Goal: Information Seeking & Learning: Learn about a topic

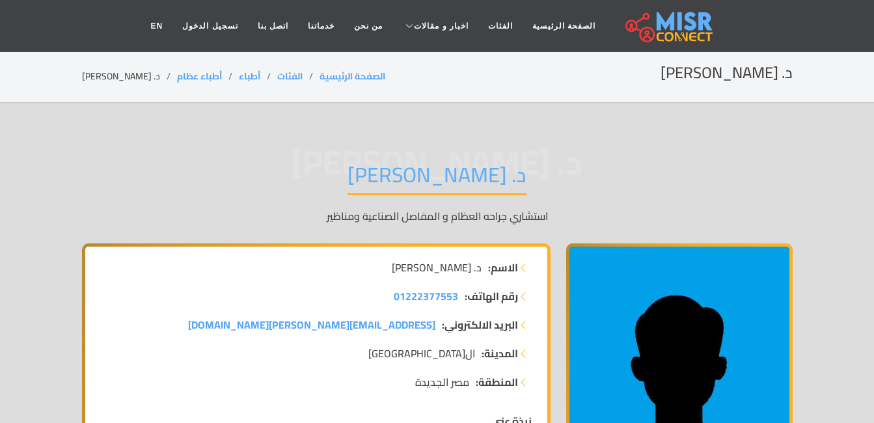
click at [784, 181] on div "د. أحمد خالد الغزاوي د. أحمد خالد الغزاوي استشاري جراحه العظام و المفاصل الصناع…" at bounding box center [437, 193] width 711 height 101
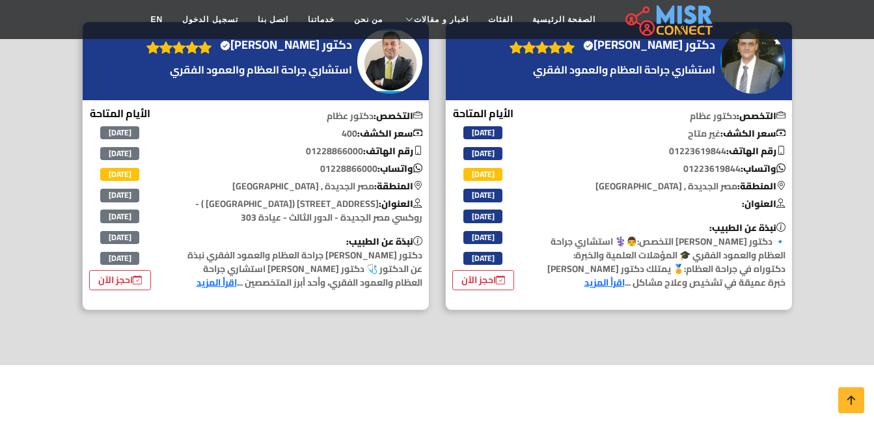
scroll to position [1681, 0]
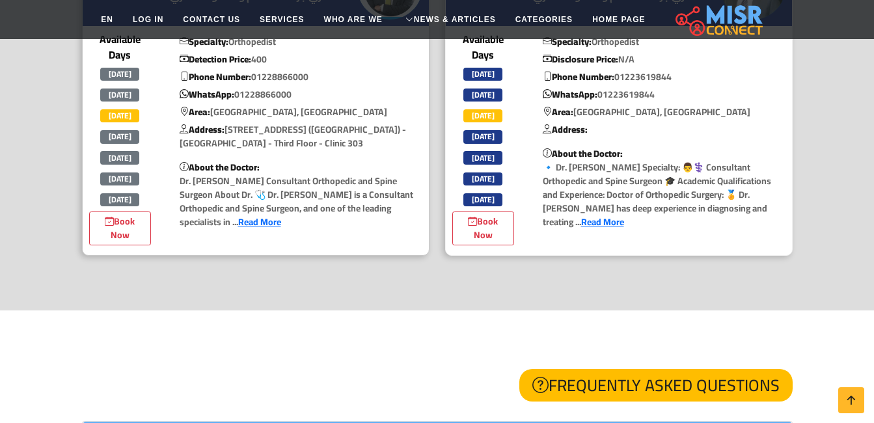
click at [581, 213] on link "Read More" at bounding box center [602, 221] width 43 height 17
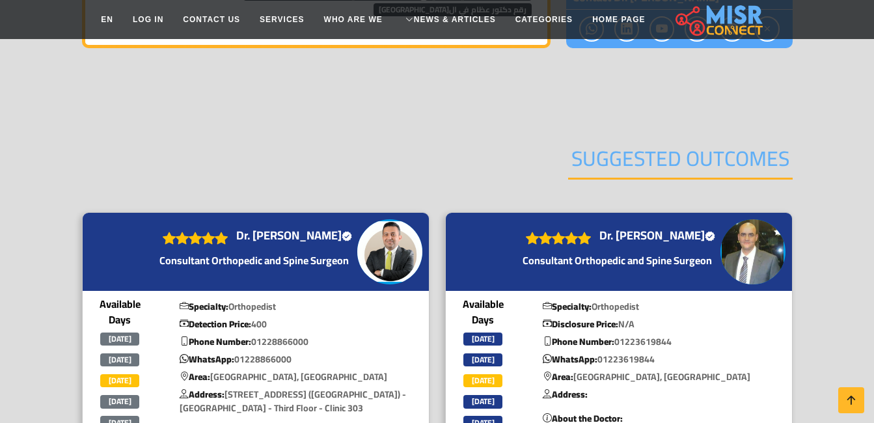
scroll to position [1694, 0]
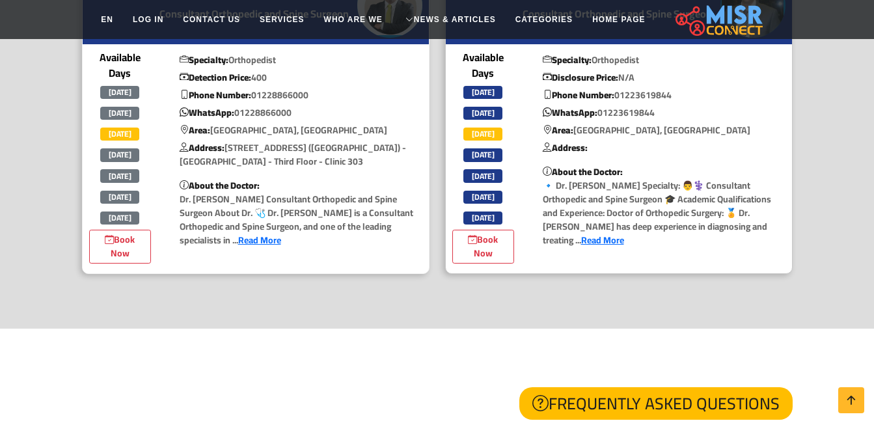
click at [281, 232] on link "Read More" at bounding box center [259, 240] width 43 height 17
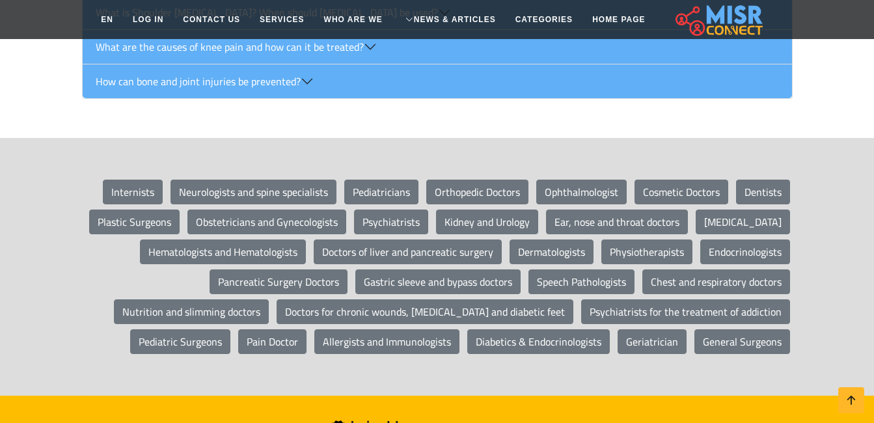
scroll to position [2597, 0]
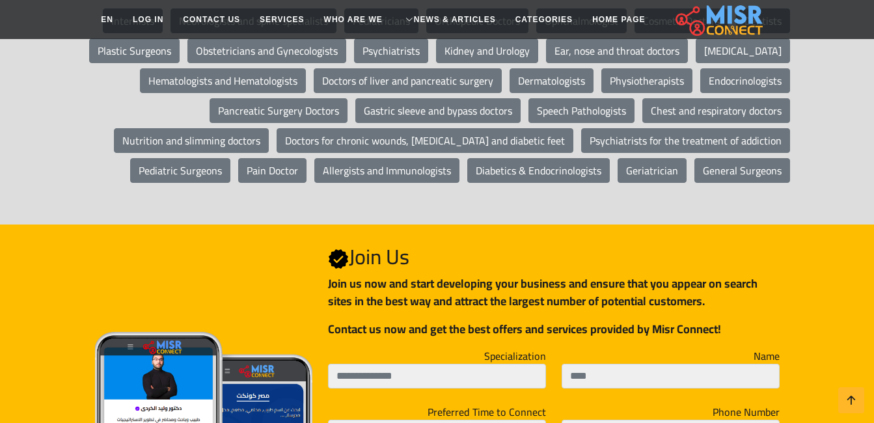
scroll to position [3804, 0]
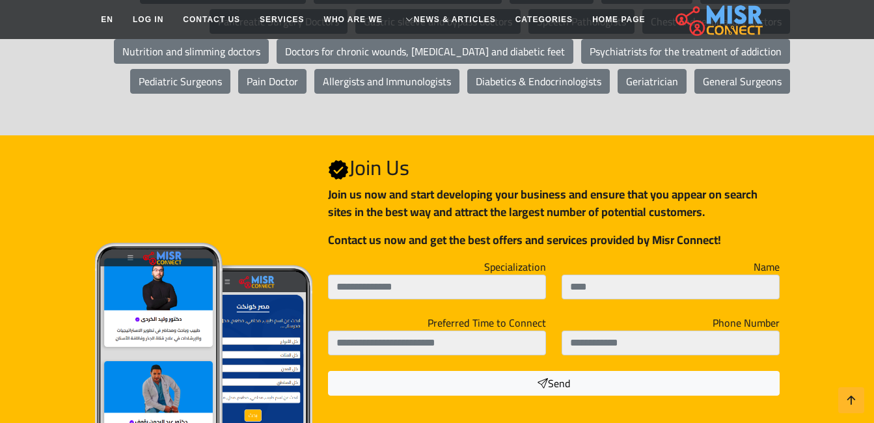
click at [798, 164] on div "Join Us Join Us Join us now and start developing your business and ensure that …" at bounding box center [437, 281] width 726 height 292
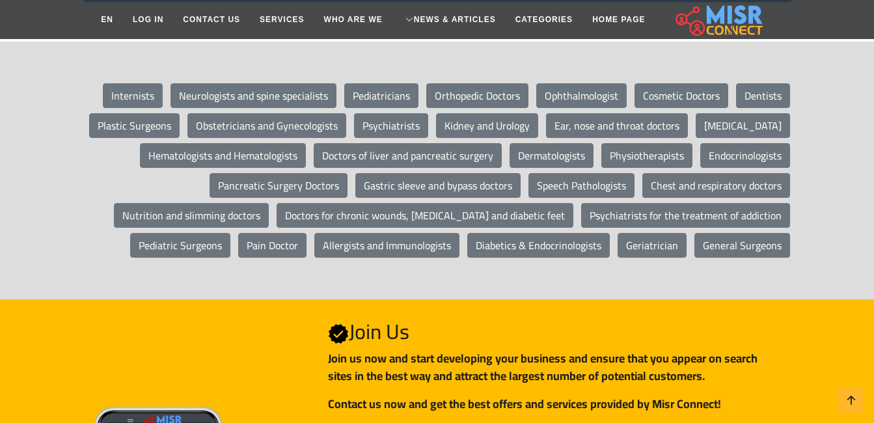
scroll to position [3573, 0]
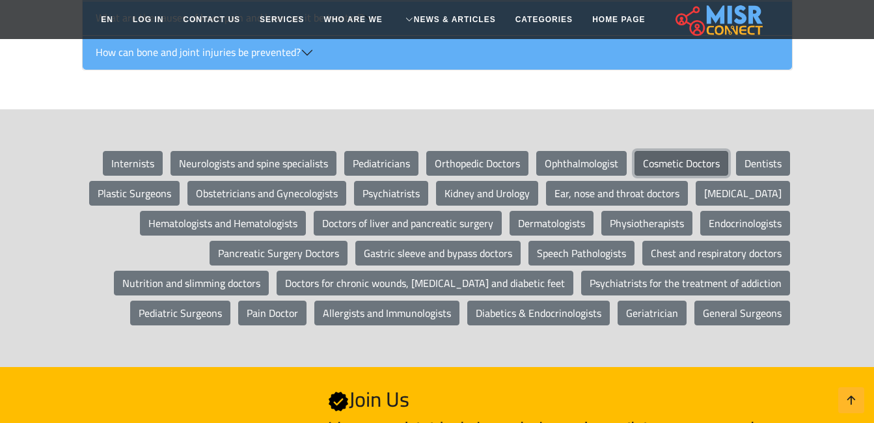
click at [681, 151] on link "Cosmetic Doctors" at bounding box center [681, 163] width 94 height 25
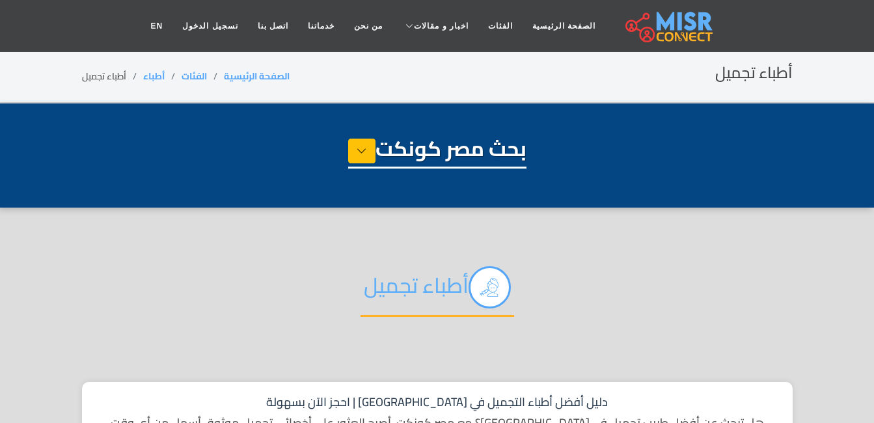
select select "*****"
select select "**********"
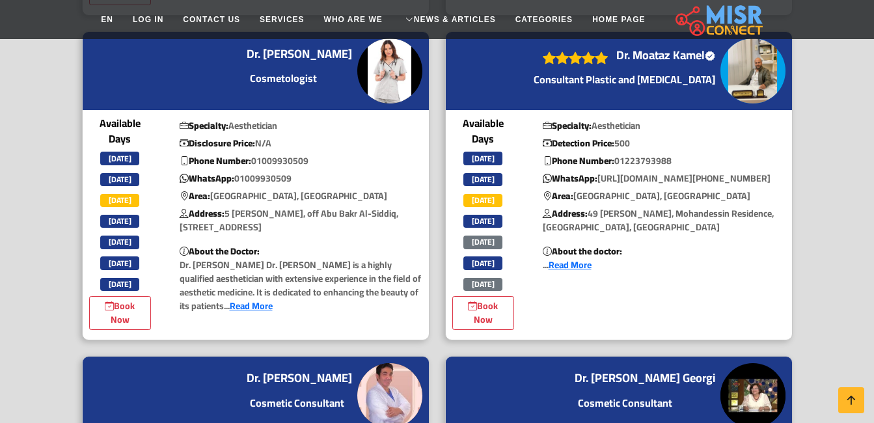
scroll to position [961, 0]
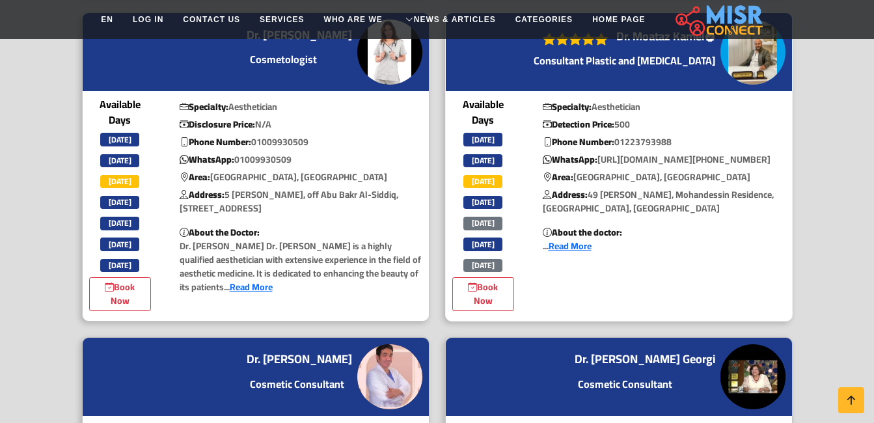
drag, startPoint x: 625, startPoint y: 232, endPoint x: 606, endPoint y: 247, distance: 24.1
click at [625, 232] on div "Specialty: Aesthetician Detection Price: 500 Phone Number: 01223793988 WhatsApp…" at bounding box center [663, 203] width 271 height 215
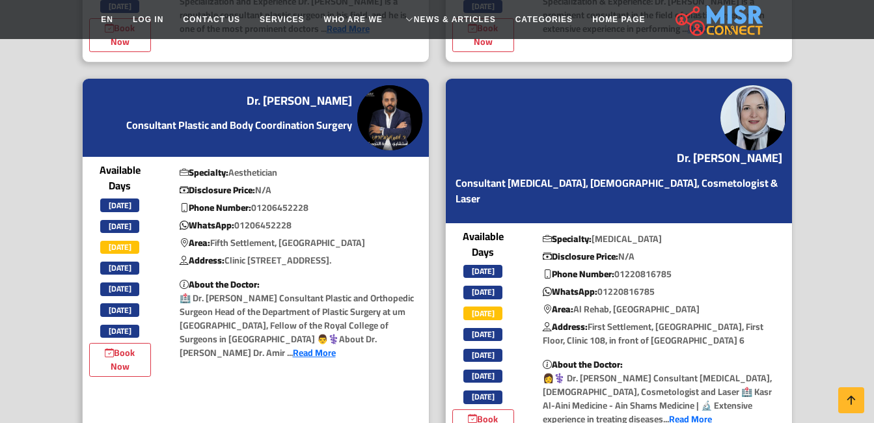
scroll to position [1562, 0]
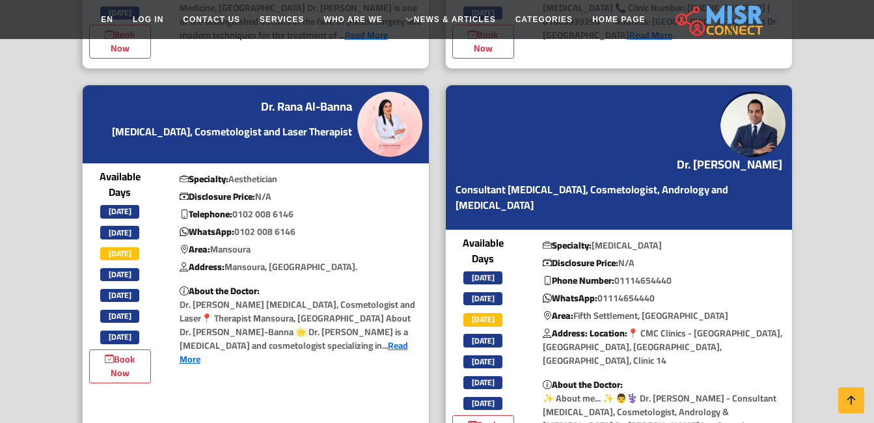
scroll to position [3662, 0]
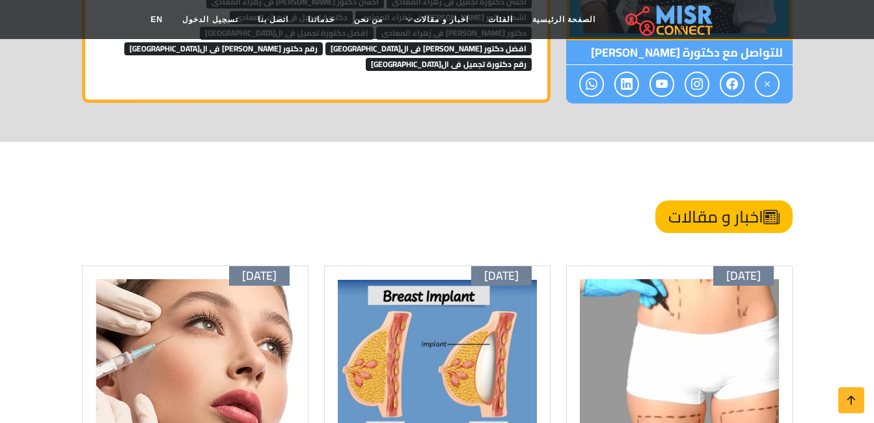
scroll to position [6139, 0]
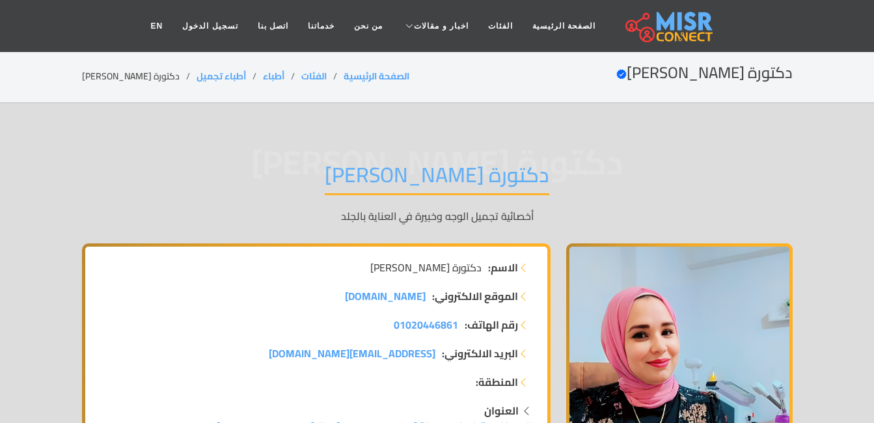
drag, startPoint x: 437, startPoint y: 355, endPoint x: 871, endPoint y: 83, distance: 511.7
click at [308, 370] on ul "رقم الهاتف: 01020446861 البريد الالكتروني: [EMAIL_ADDRESS][DOMAIN_NAME] المنطقة:" at bounding box center [316, 353] width 431 height 73
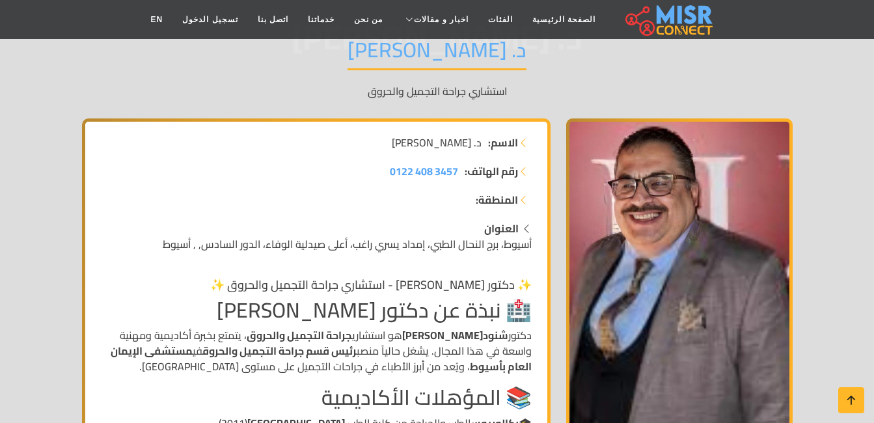
scroll to position [135, 0]
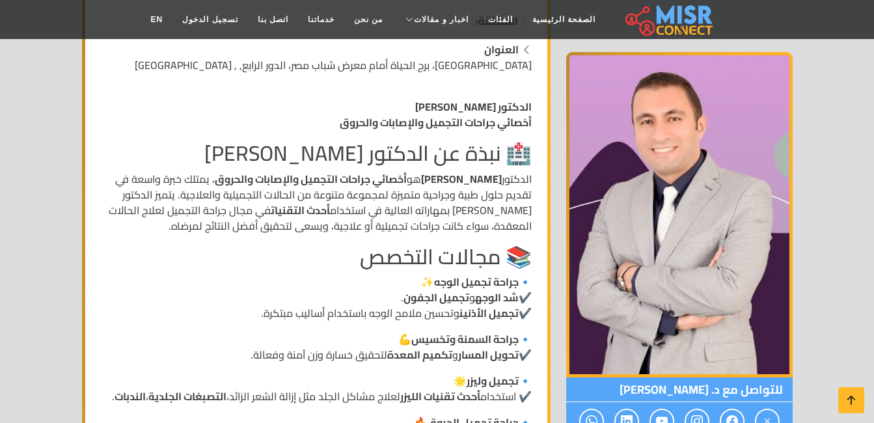
scroll to position [310, 0]
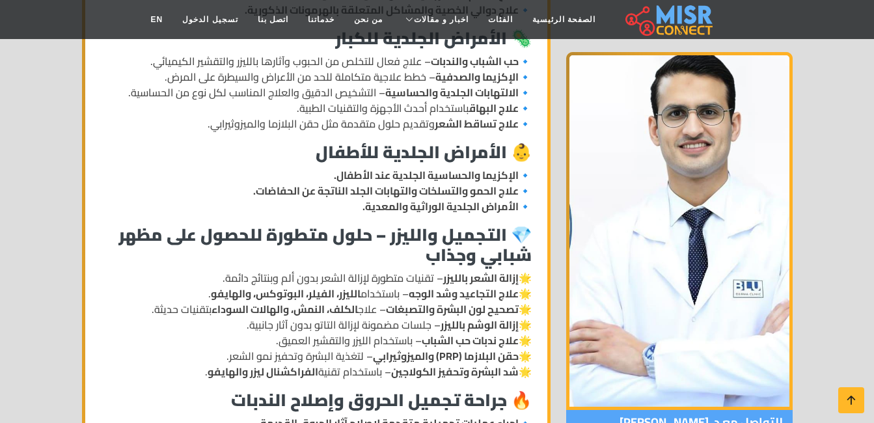
scroll to position [757, 0]
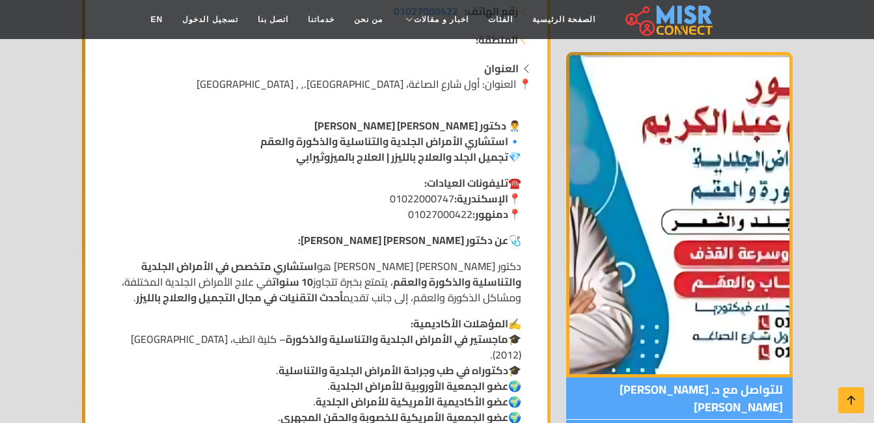
scroll to position [306, 0]
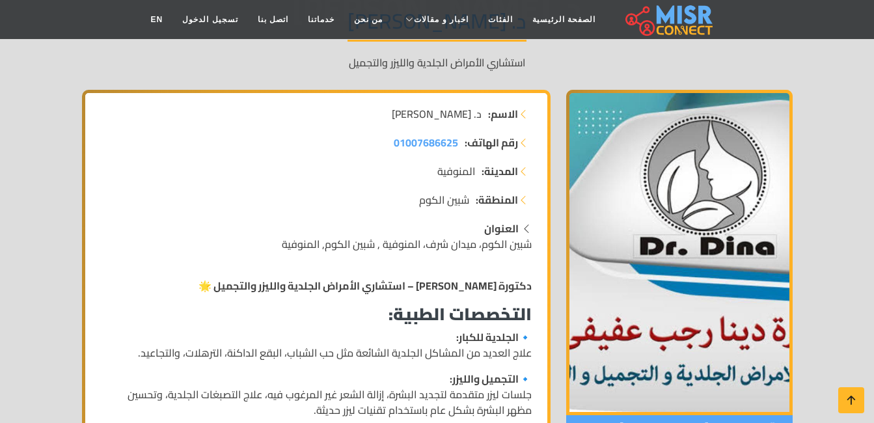
scroll to position [165, 0]
